Goal: Task Accomplishment & Management: Use online tool/utility

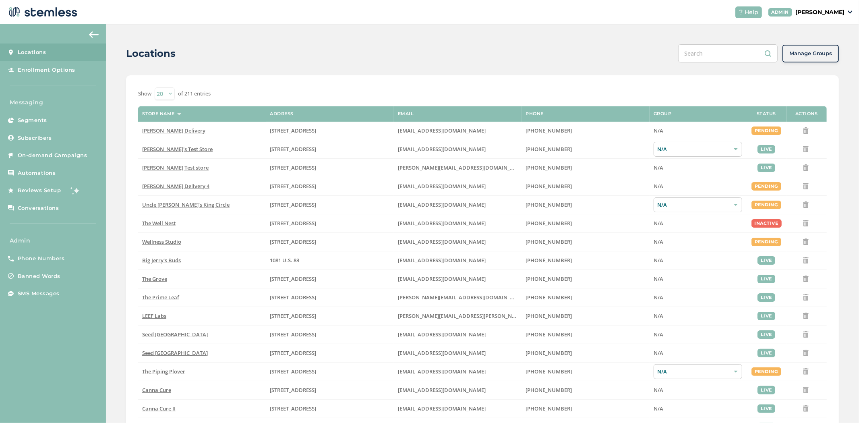
click at [834, 10] on p "[PERSON_NAME]" at bounding box center [819, 12] width 49 height 8
click at [819, 62] on li "Impersonate" at bounding box center [823, 60] width 39 height 12
click at [828, 12] on p "[PERSON_NAME]" at bounding box center [819, 12] width 49 height 8
click at [810, 56] on span "Impersonate" at bounding box center [823, 58] width 39 height 8
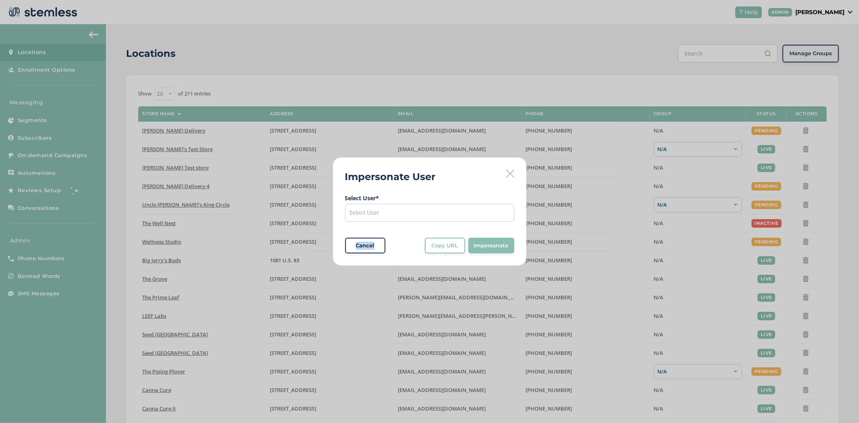
click at [385, 223] on span "Select User * Select User Cancel Copy URL Copy URL to clipboard, then paste it …" at bounding box center [429, 224] width 169 height 60
click at [386, 218] on div "Select User" at bounding box center [429, 213] width 169 height 18
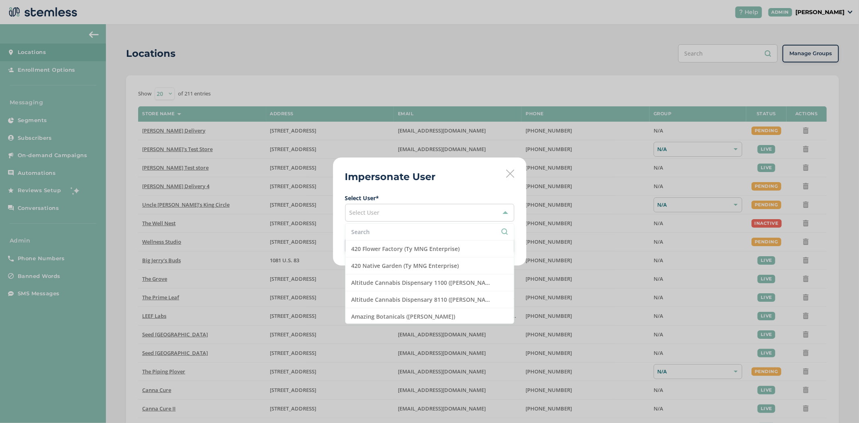
click at [370, 230] on input "text" at bounding box center [429, 231] width 156 height 8
type input "br"
drag, startPoint x: 431, startPoint y: 268, endPoint x: 444, endPoint y: 263, distance: 14.0
click at [431, 268] on li "[PERSON_NAME] Account (test vendor2)" at bounding box center [429, 265] width 168 height 17
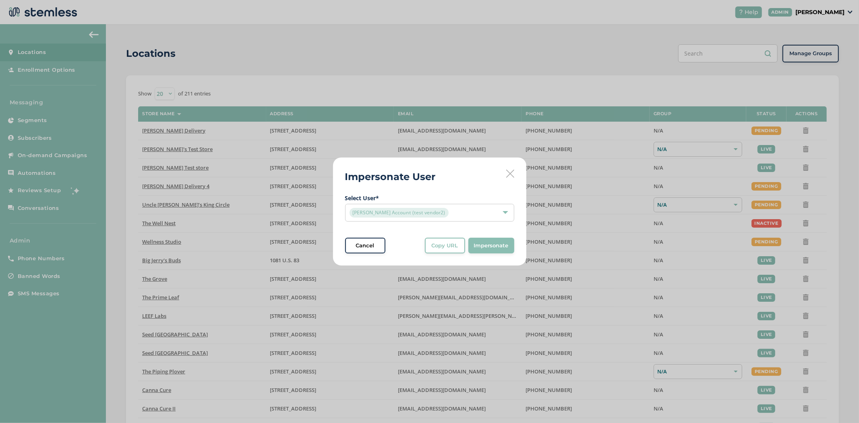
click at [498, 249] on span "Impersonate" at bounding box center [491, 245] width 35 height 8
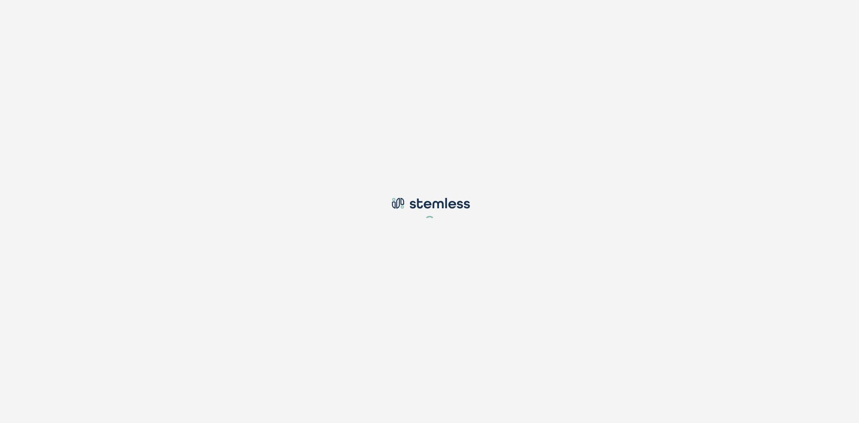
type input "[PERSON_NAME][EMAIL_ADDRESS][DOMAIN_NAME]"
